Goal: Complete application form

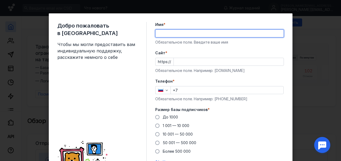
type input "[PERSON_NAME]"
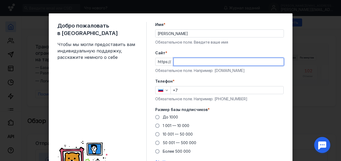
click at [239, 62] on input "Cайт *" at bounding box center [228, 61] width 110 height 7
type input "[DOMAIN_NAME]"
click at [234, 90] on input "+7" at bounding box center [227, 89] width 112 height 7
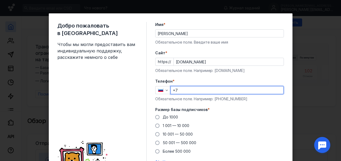
type input "[PHONE_NUMBER]"
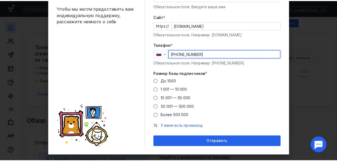
scroll to position [44, 0]
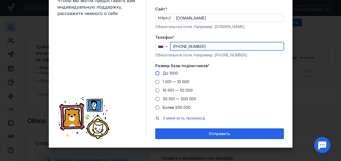
click at [155, 71] on span at bounding box center [157, 73] width 4 height 4
click at [0, 0] on input "До 1000" at bounding box center [0, 0] width 0 height 0
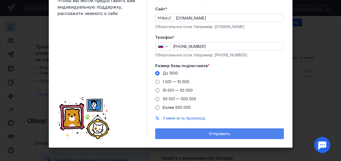
click at [245, 137] on div "Отправить" at bounding box center [219, 134] width 129 height 11
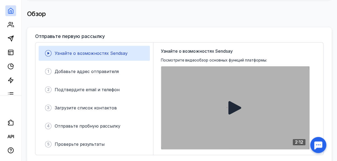
scroll to position [0, 0]
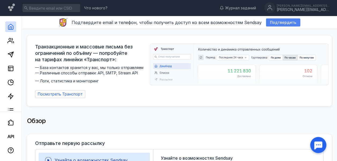
click at [274, 25] on span "Подтвердить" at bounding box center [283, 22] width 26 height 5
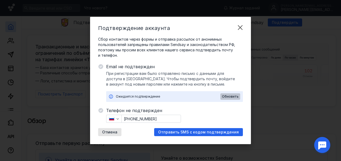
click at [227, 95] on div "Обновить" at bounding box center [230, 96] width 20 height 6
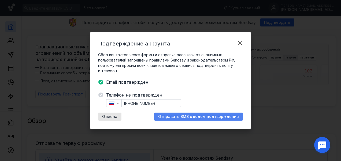
click at [203, 118] on span "Отправить SMS с кодом подтверждения" at bounding box center [198, 117] width 81 height 5
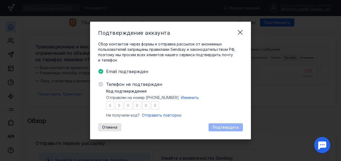
type input "8"
type input "9"
type input "2"
type input "1"
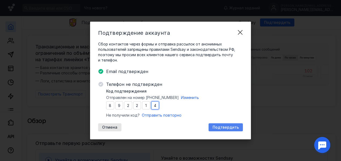
type input "4"
click at [217, 130] on div "Подтвердить" at bounding box center [225, 127] width 34 height 8
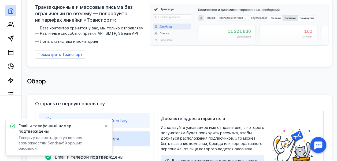
scroll to position [54, 0]
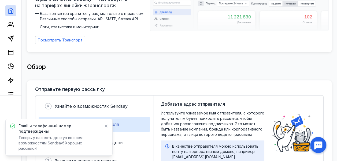
click at [105, 128] on icon at bounding box center [106, 126] width 4 height 4
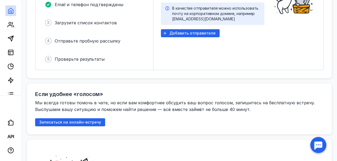
scroll to position [161, 0]
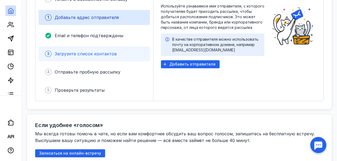
click at [93, 51] on span "Загрузите список контактов" at bounding box center [86, 53] width 62 height 5
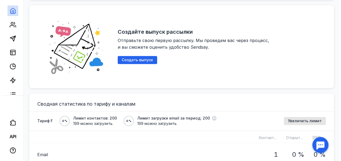
scroll to position [321, 0]
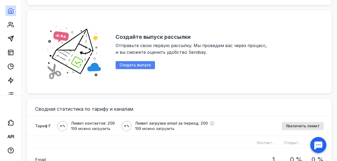
click at [139, 64] on span "Создать выпуск" at bounding box center [134, 65] width 31 height 5
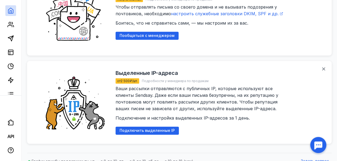
scroll to position [732, 0]
